Goal: Transaction & Acquisition: Download file/media

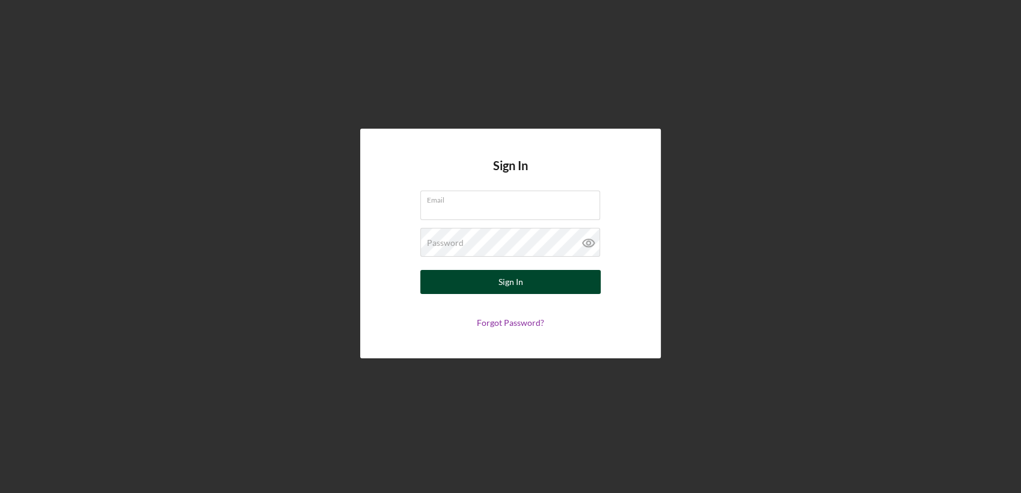
type input "[PERSON_NAME][EMAIL_ADDRESS][PERSON_NAME][DOMAIN_NAME]"
click at [556, 285] on button "Sign In" at bounding box center [510, 282] width 180 height 24
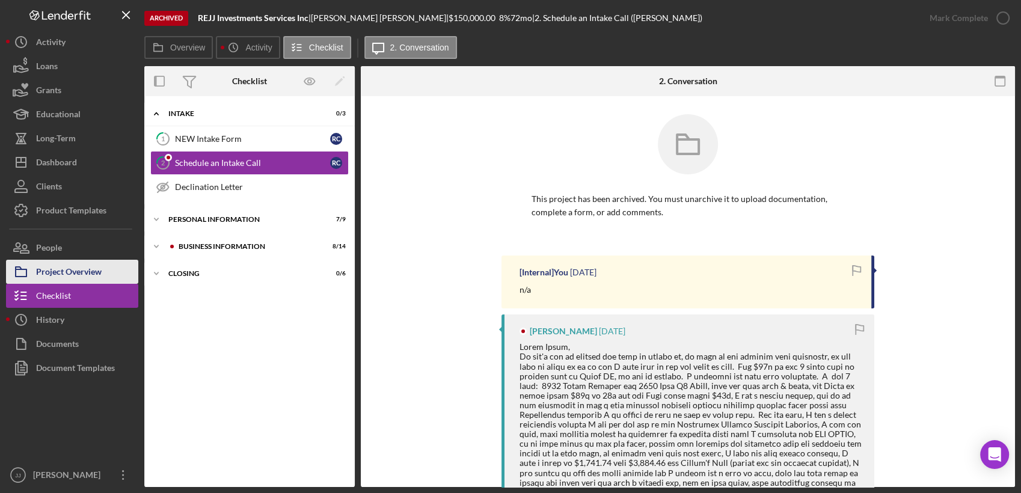
click at [53, 272] on div "Project Overview" at bounding box center [69, 273] width 66 height 27
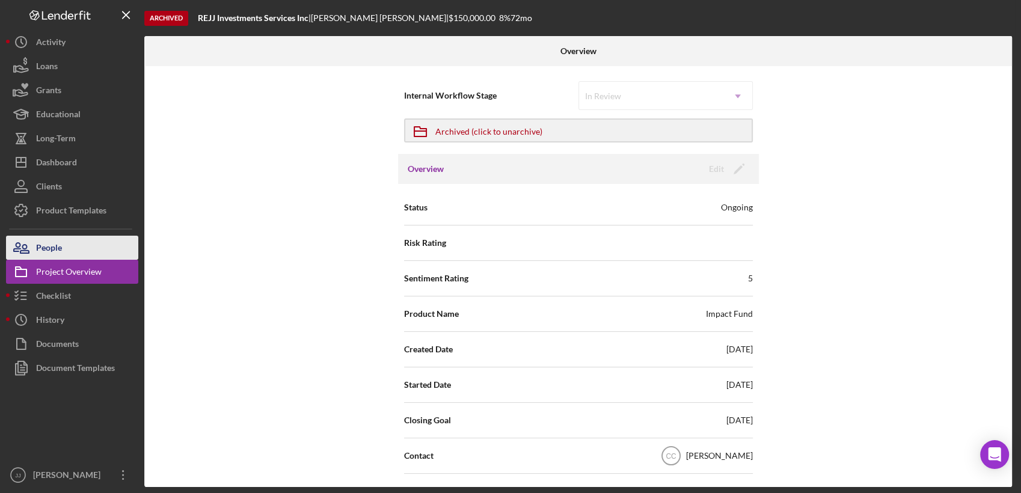
click at [52, 245] on div "People" at bounding box center [49, 249] width 26 height 27
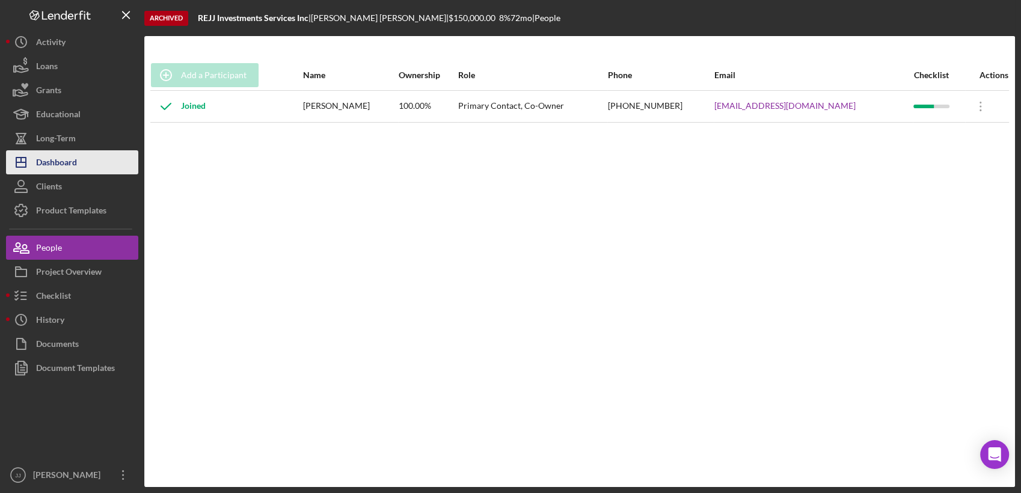
click at [67, 170] on div "Dashboard" at bounding box center [56, 163] width 41 height 27
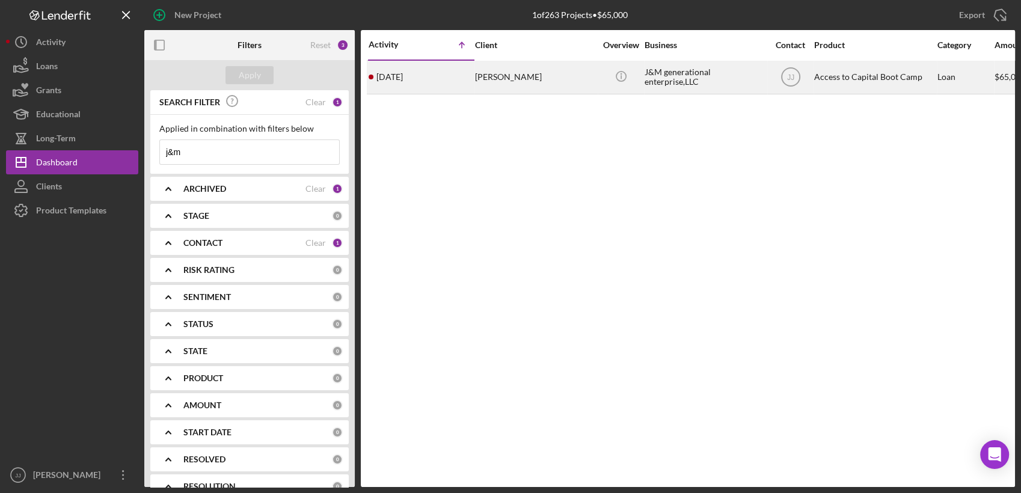
click at [551, 85] on div "[PERSON_NAME]" at bounding box center [535, 77] width 120 height 32
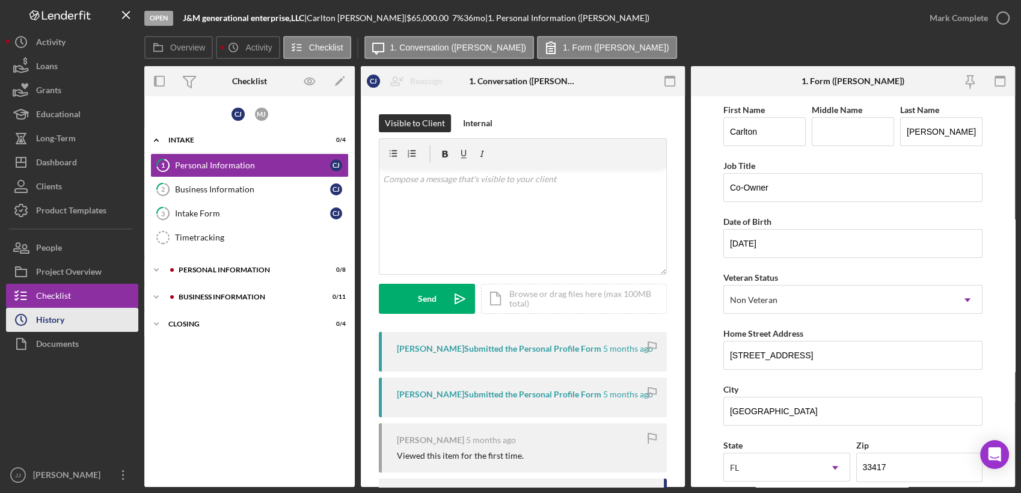
click at [59, 315] on div "History" at bounding box center [50, 321] width 28 height 27
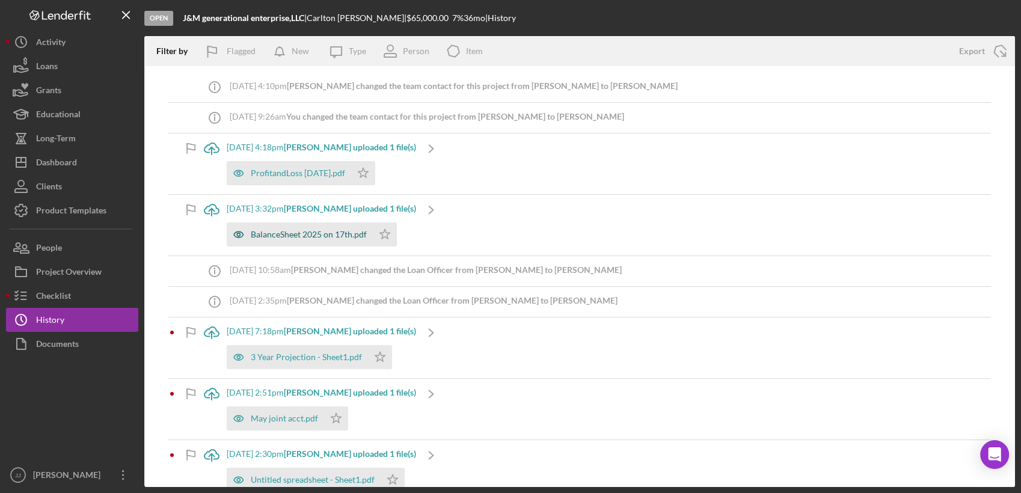
click at [321, 235] on div "BalanceSheet 2025 on 17th.pdf" at bounding box center [309, 235] width 116 height 10
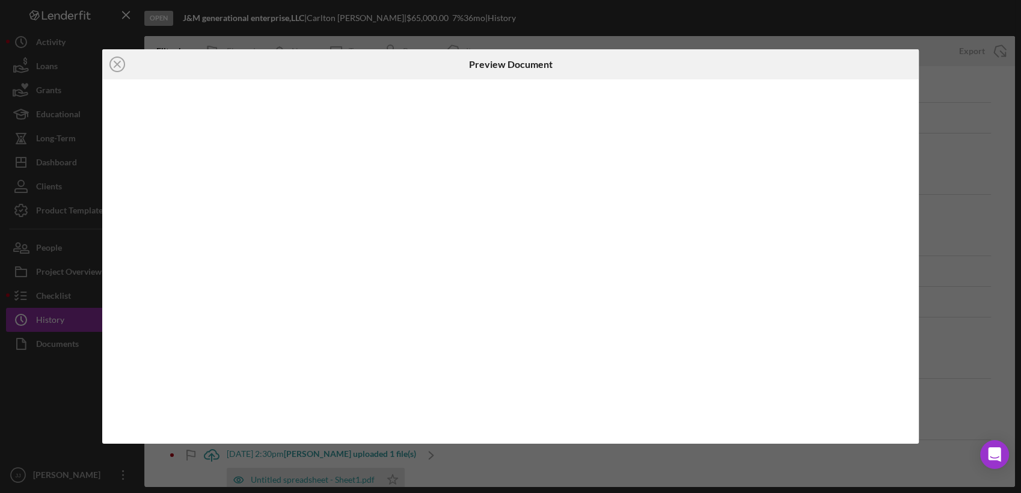
click at [321, 235] on div at bounding box center [510, 261] width 817 height 365
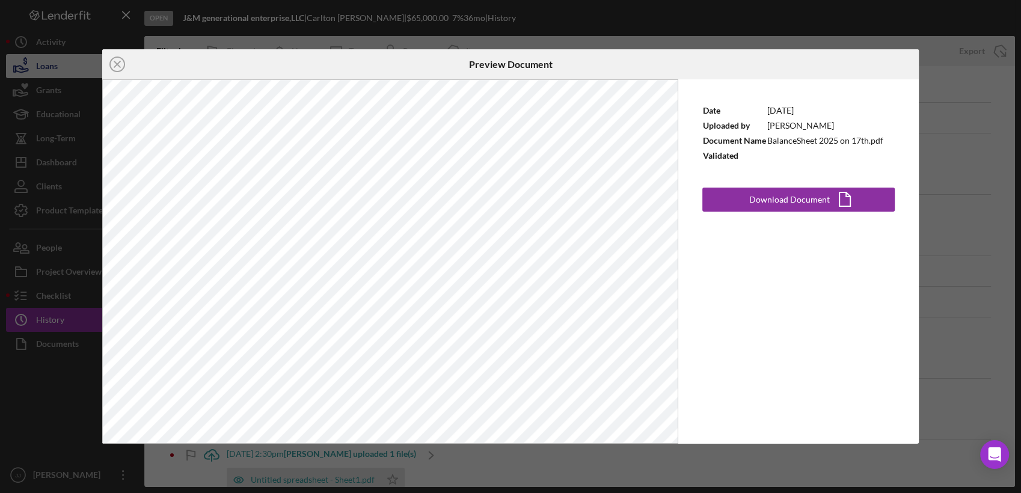
click at [116, 61] on icon "Icon/Close" at bounding box center [117, 64] width 30 height 30
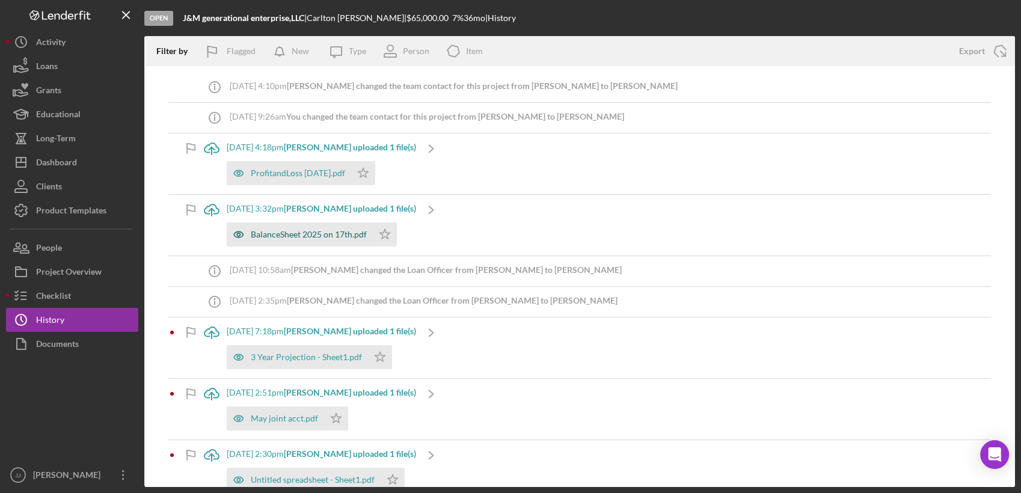
click at [330, 235] on div "BalanceSheet 2025 on 17th.pdf" at bounding box center [309, 235] width 116 height 10
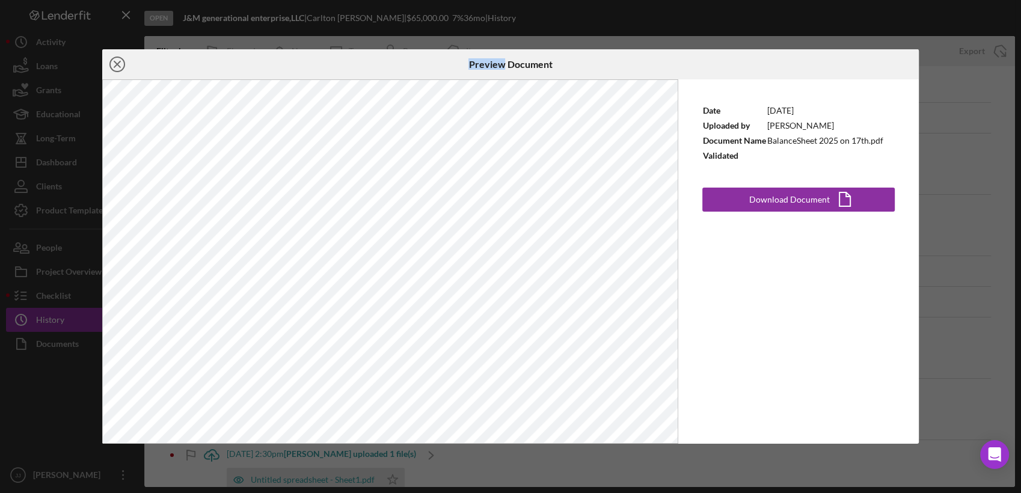
click at [117, 62] on icon "Icon/Close" at bounding box center [117, 64] width 30 height 30
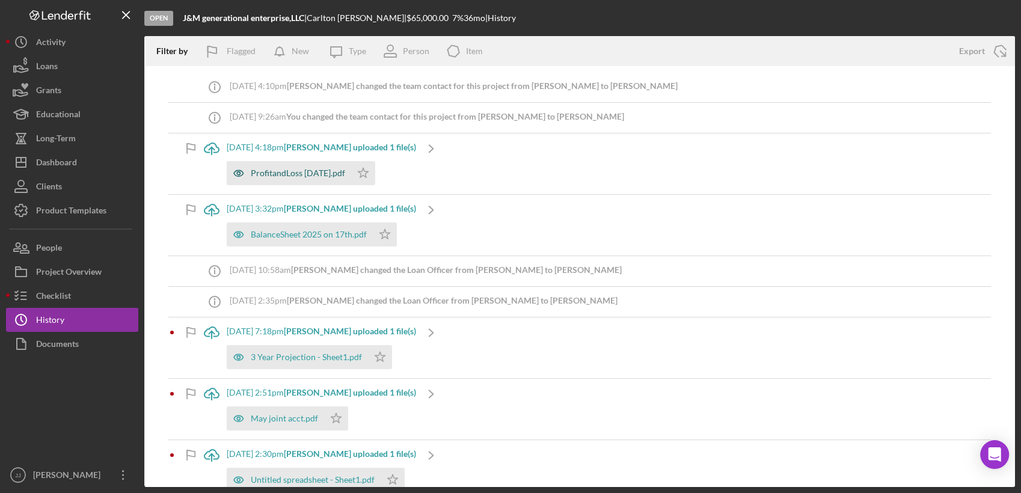
click at [336, 173] on div "ProfitandLoss [DATE].pdf" at bounding box center [298, 173] width 94 height 10
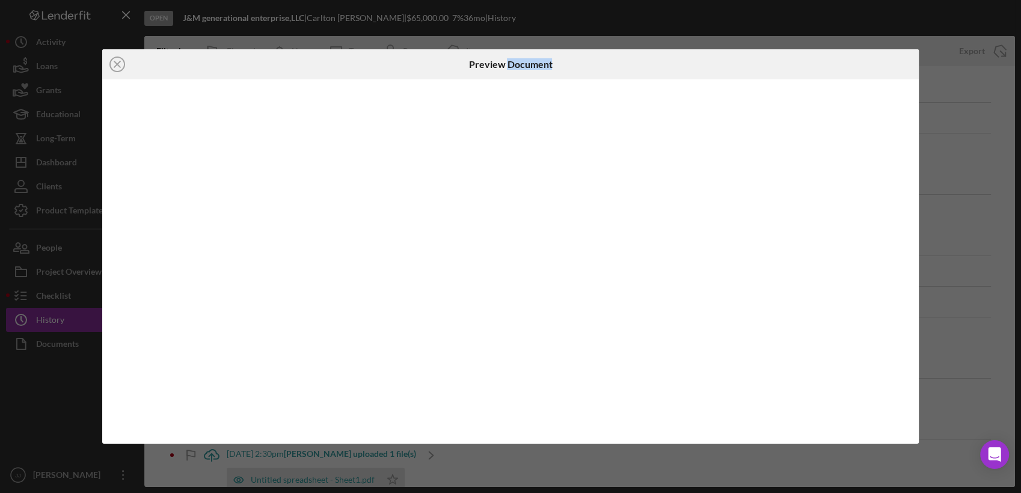
click at [336, 173] on div at bounding box center [510, 261] width 817 height 365
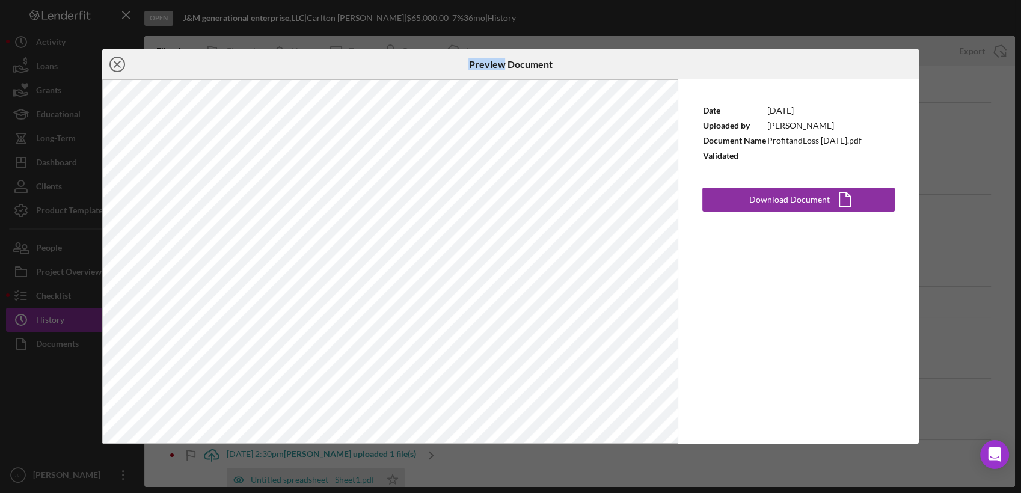
click at [122, 60] on circle at bounding box center [117, 64] width 14 height 14
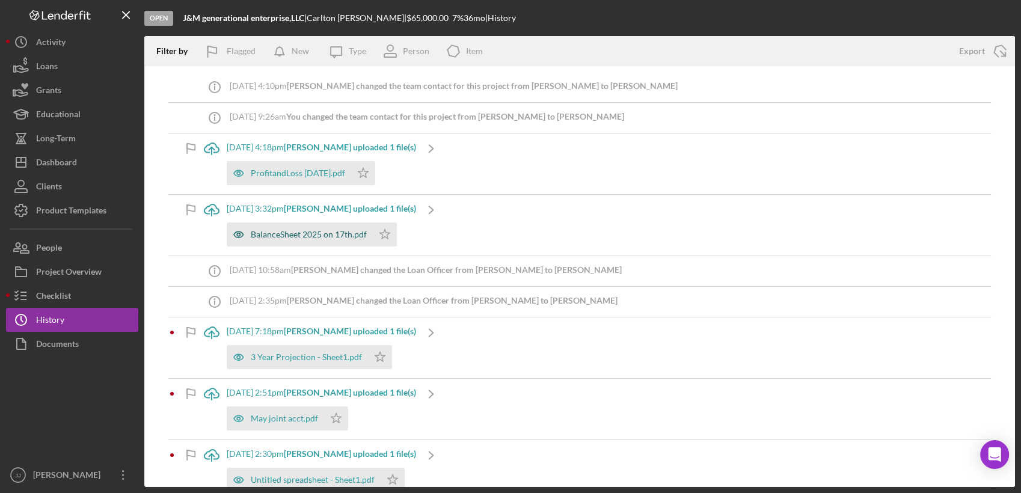
click at [302, 237] on div "BalanceSheet 2025 on 17th.pdf" at bounding box center [309, 235] width 116 height 10
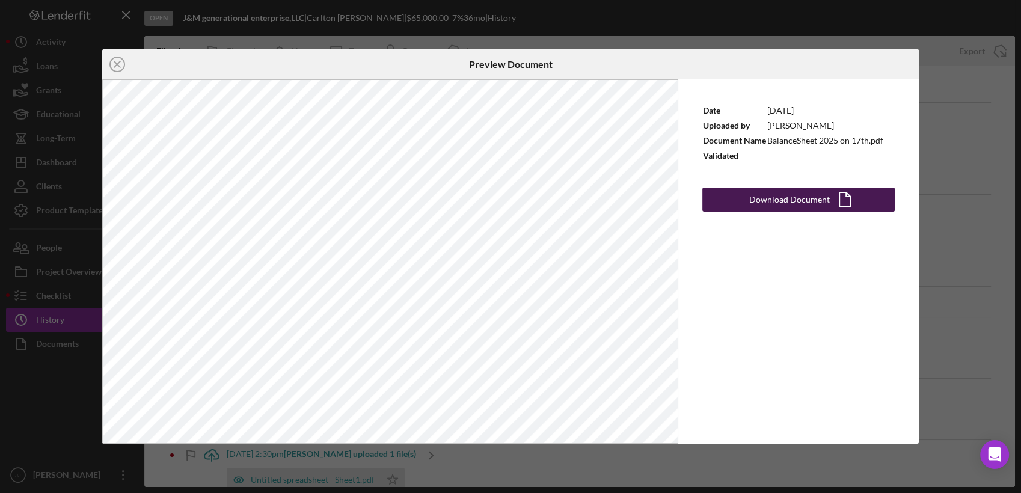
click at [828, 205] on div "Download Document" at bounding box center [790, 200] width 81 height 24
click at [815, 194] on div "Download Document" at bounding box center [790, 200] width 81 height 24
click at [804, 202] on div "Download Document" at bounding box center [790, 200] width 81 height 24
